Goal: Transaction & Acquisition: Purchase product/service

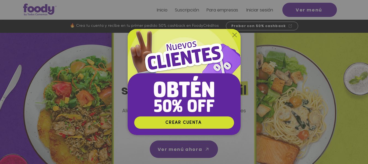
click at [234, 35] on icon "Volver al sitio" at bounding box center [235, 35] width 4 height 4
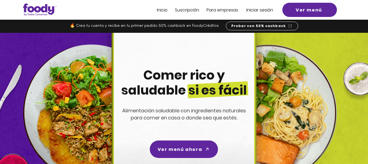
click at [266, 11] on span "Iniciar sesión" at bounding box center [260, 10] width 27 height 6
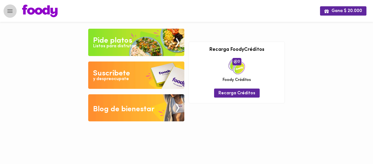
click at [10, 12] on icon "Menu" at bounding box center [9, 11] width 5 height 4
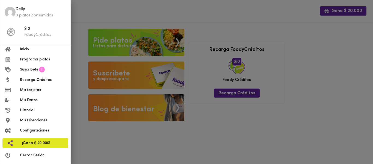
click at [260, 12] on div at bounding box center [186, 82] width 373 height 164
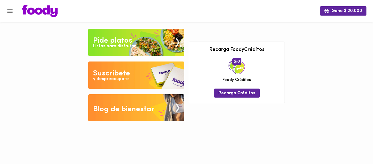
click at [121, 47] on div "Listos para disfrutar" at bounding box center [114, 46] width 43 height 6
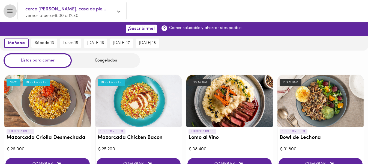
click at [7, 11] on icon "Menu" at bounding box center [10, 11] width 7 height 7
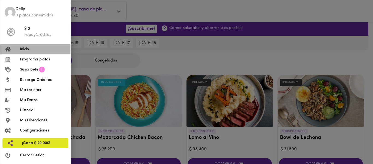
click at [22, 51] on span "Inicio" at bounding box center [43, 49] width 46 height 6
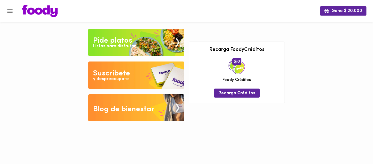
click at [115, 80] on div "y despreocupate" at bounding box center [111, 79] width 36 height 6
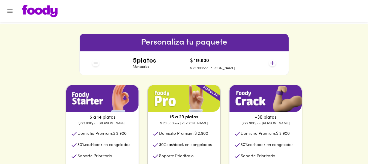
scroll to position [227, 0]
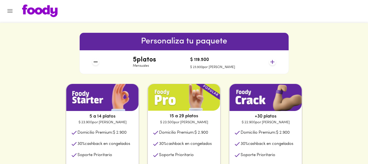
click at [273, 62] on icon at bounding box center [273, 62] width 4 height 4
click at [8, 11] on icon "Menu" at bounding box center [10, 11] width 7 height 7
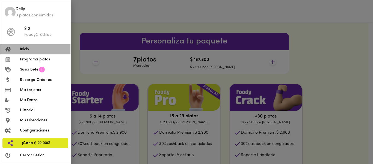
click at [25, 50] on span "Inicio" at bounding box center [43, 49] width 46 height 6
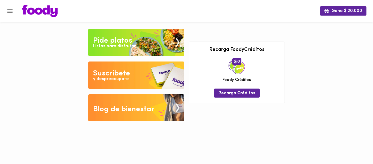
click at [111, 45] on div "Listos para disfrutar" at bounding box center [114, 46] width 43 height 6
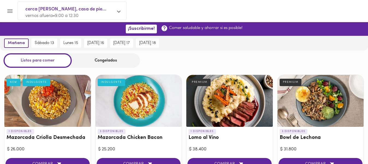
click at [108, 59] on div "Congelados" at bounding box center [106, 60] width 68 height 14
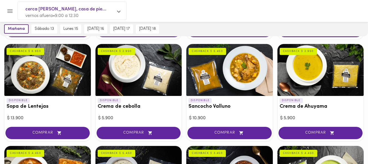
scroll to position [168, 0]
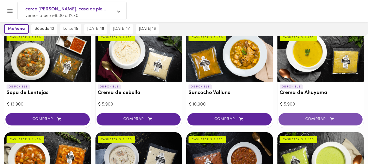
click at [314, 121] on span "COMPRAR" at bounding box center [321, 119] width 71 height 5
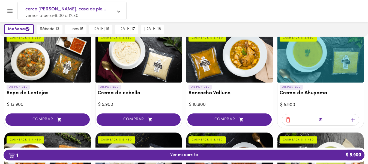
scroll to position [168, 0]
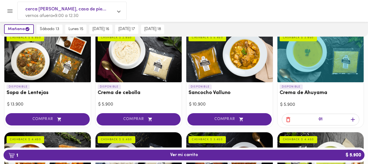
click at [352, 118] on icon "button" at bounding box center [353, 119] width 7 height 7
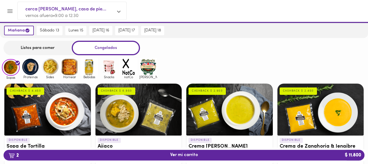
scroll to position [0, 0]
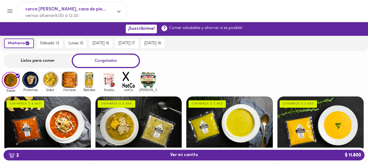
click at [40, 61] on div "Listos para comer" at bounding box center [38, 61] width 68 height 14
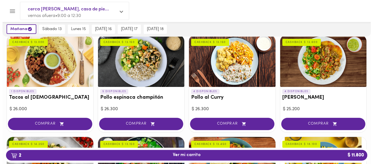
scroll to position [243, 0]
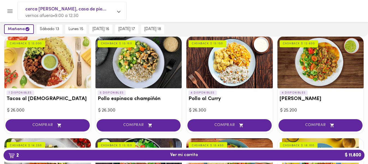
click at [316, 85] on div at bounding box center [321, 62] width 87 height 52
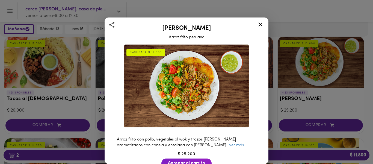
click at [142, 52] on div "CASHBACK $ 12.600" at bounding box center [145, 52] width 39 height 7
click at [229, 143] on link "ver más" at bounding box center [236, 145] width 15 height 4
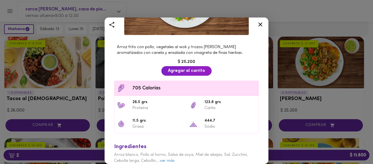
scroll to position [108, 0]
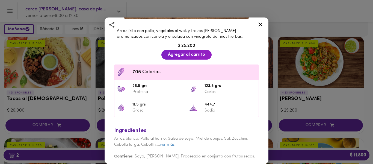
click at [308, 79] on div "Arroz chaufa Arroz frito peruano CASHBACK $ 12.600 Arroz frito con pollo, veget…" at bounding box center [186, 82] width 373 height 164
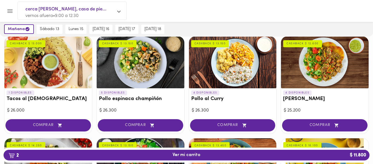
scroll to position [242, 0]
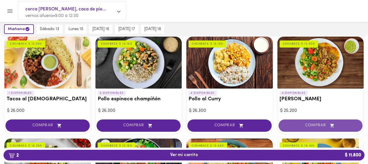
click at [308, 125] on span "COMPRAR" at bounding box center [321, 125] width 71 height 5
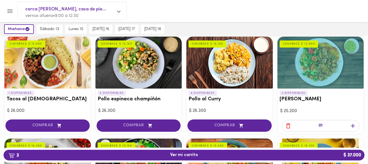
click at [354, 125] on icon "button" at bounding box center [353, 125] width 7 height 7
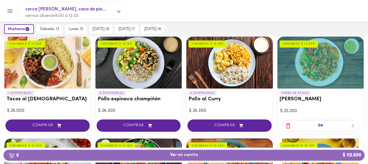
click at [188, 154] on span "6 Ver mi carrito $ 112.600" at bounding box center [184, 154] width 28 height 5
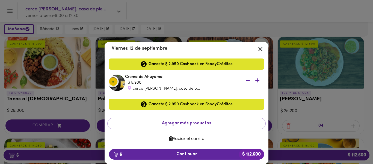
scroll to position [207, 0]
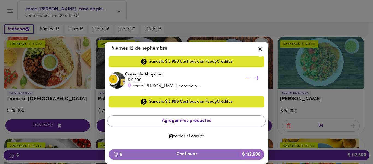
click at [190, 153] on span "6 Continuar $ 112.600" at bounding box center [186, 154] width 146 height 5
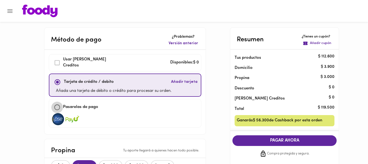
click at [63, 108] on input "checkbox" at bounding box center [57, 107] width 12 height 12
checkbox input "true"
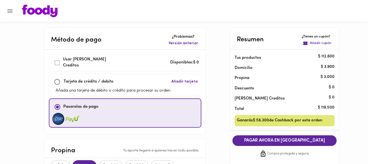
checkbox input "false"
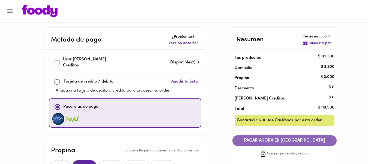
click at [266, 141] on span "PAGAR AHORA EN PASARELA" at bounding box center [284, 140] width 93 height 5
